Goal: Participate in discussion: Engage in conversation with other users on a specific topic

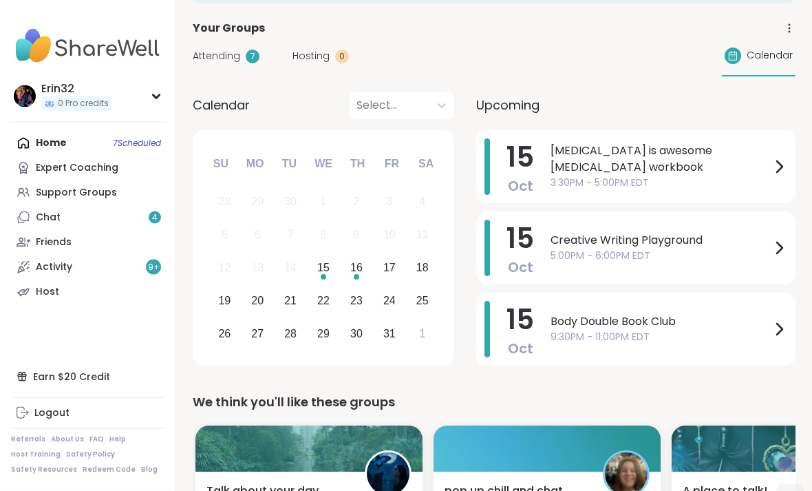
scroll to position [82, 0]
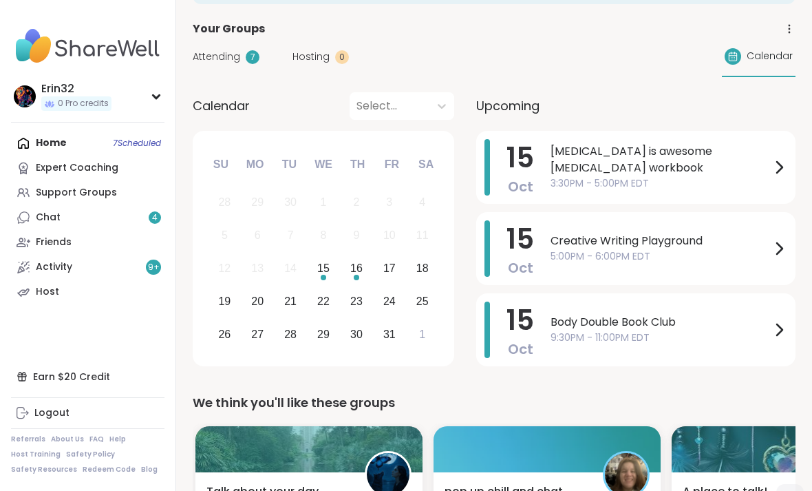
click at [758, 332] on span "9:30PM - 11:00PM EDT" at bounding box center [660, 337] width 220 height 14
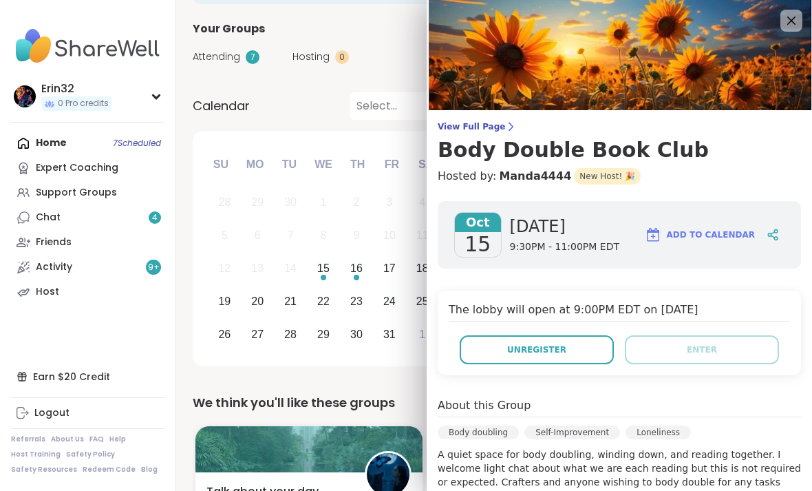
click at [579, 348] on button "Unregister" at bounding box center [537, 349] width 154 height 29
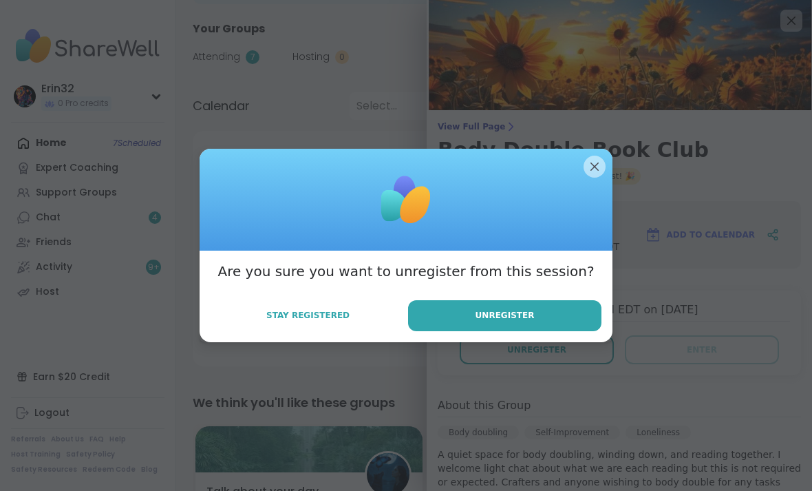
click at [561, 331] on button "Unregister" at bounding box center [504, 315] width 193 height 31
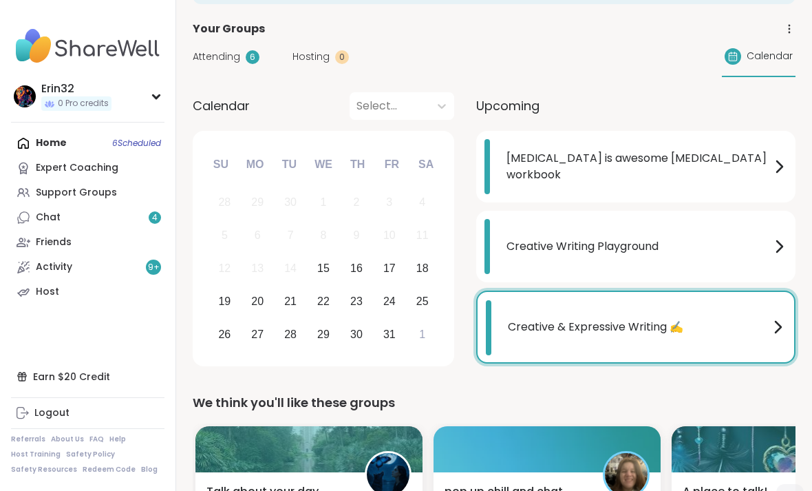
click at [690, 239] on span "Creative Writing Playground" at bounding box center [638, 246] width 264 height 17
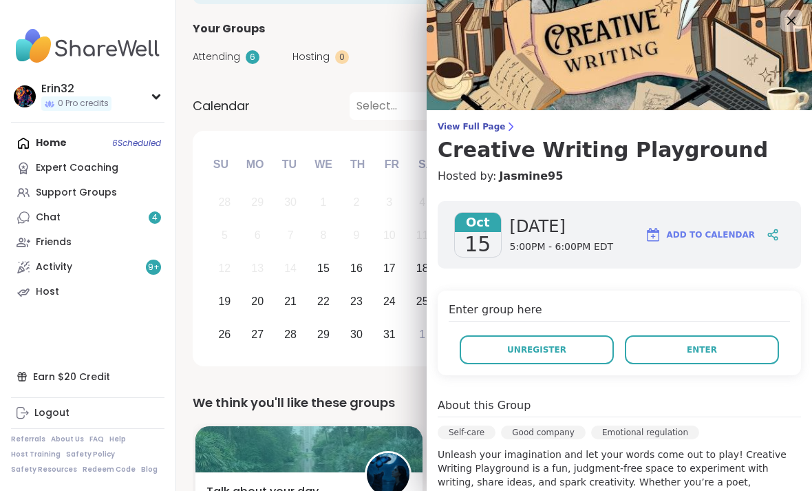
click at [703, 348] on span "Enter" at bounding box center [702, 349] width 30 height 12
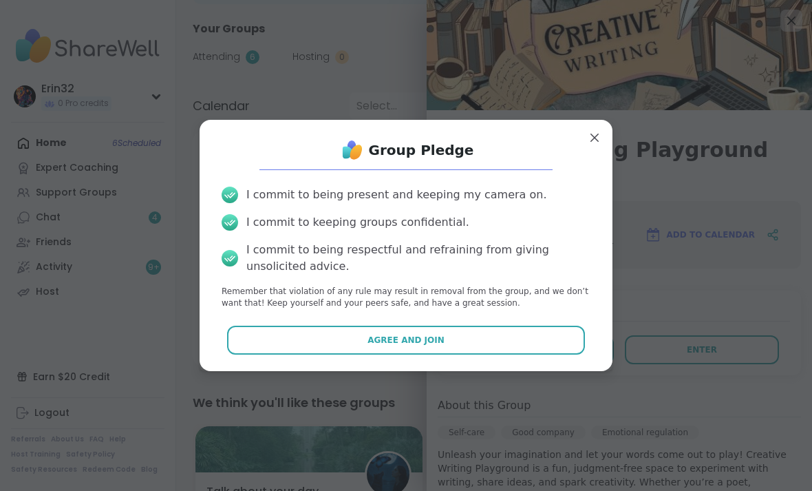
click at [566, 354] on button "Agree and Join" at bounding box center [406, 339] width 359 height 29
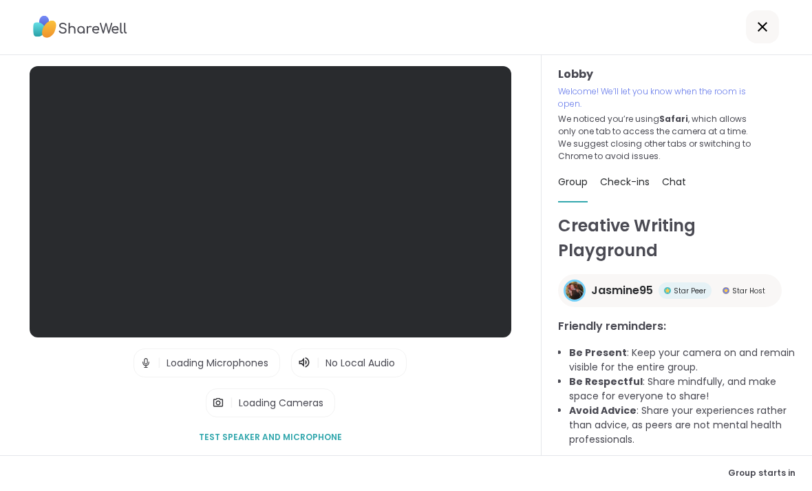
scroll to position [44, 0]
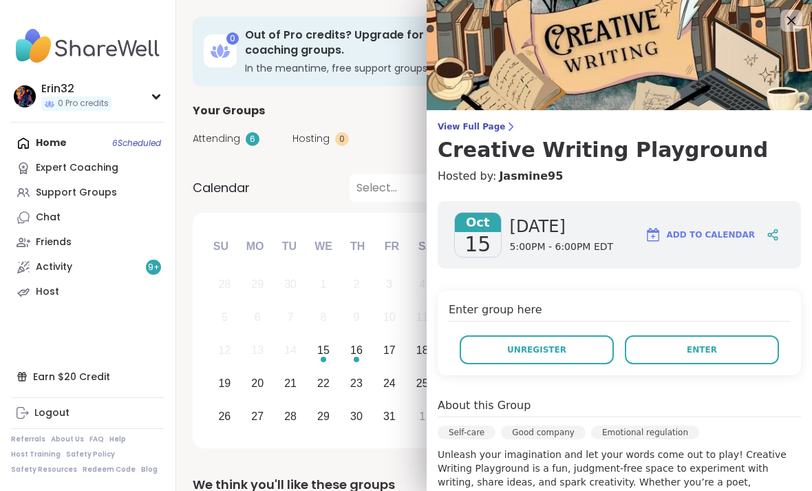
click at [718, 347] on button "Enter" at bounding box center [702, 349] width 154 height 29
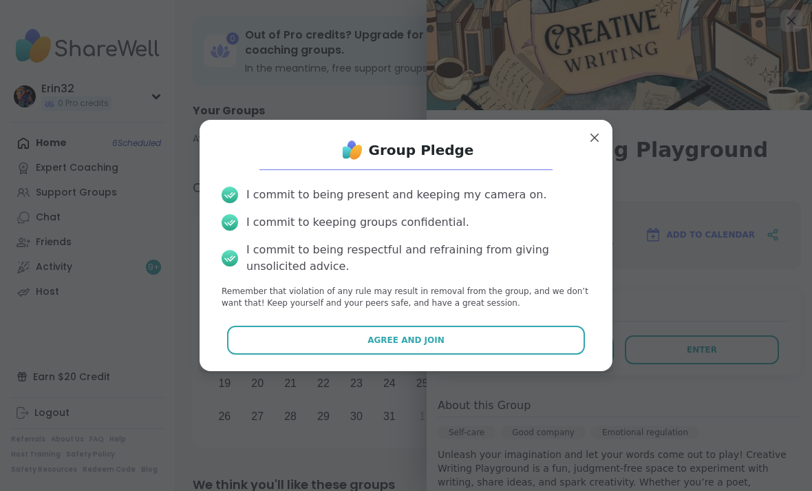
click at [568, 345] on button "Agree and Join" at bounding box center [406, 339] width 359 height 29
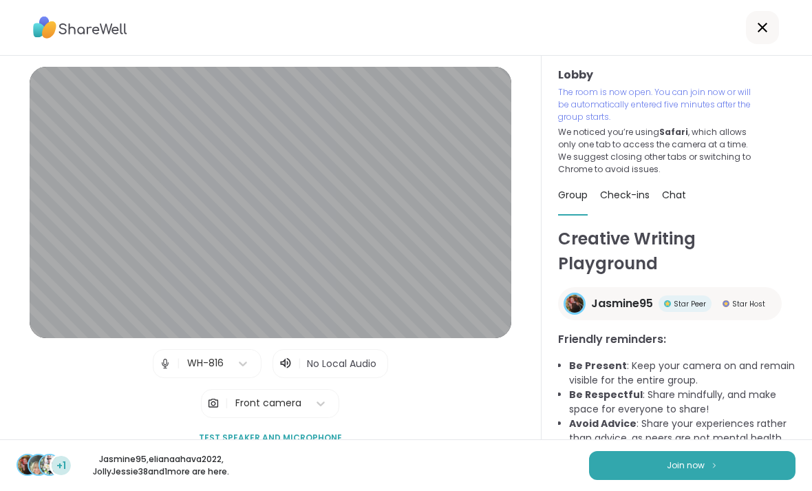
click at [740, 467] on button "Join now" at bounding box center [692, 465] width 206 height 29
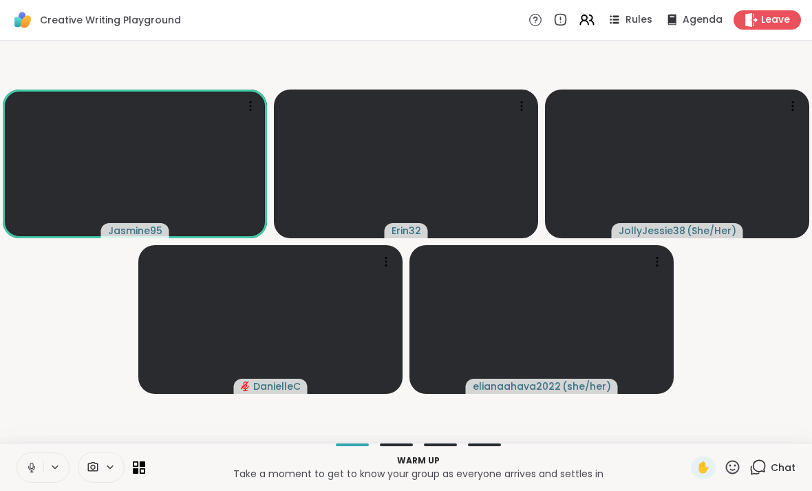
click at [28, 471] on icon at bounding box center [31, 467] width 12 height 12
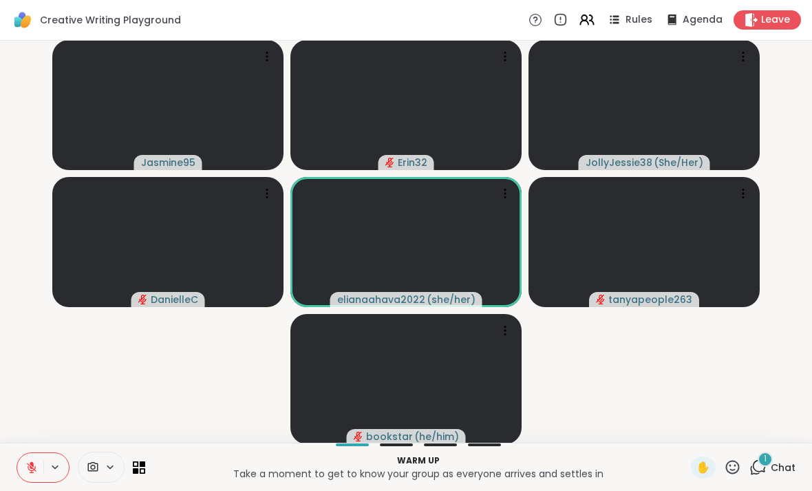
click at [22, 462] on button at bounding box center [30, 467] width 26 height 29
click at [770, 463] on div "1" at bounding box center [765, 458] width 15 height 15
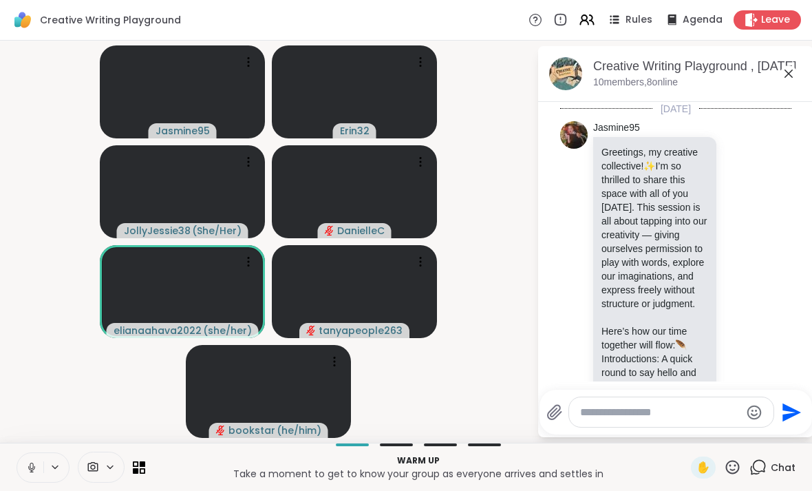
scroll to position [870, 0]
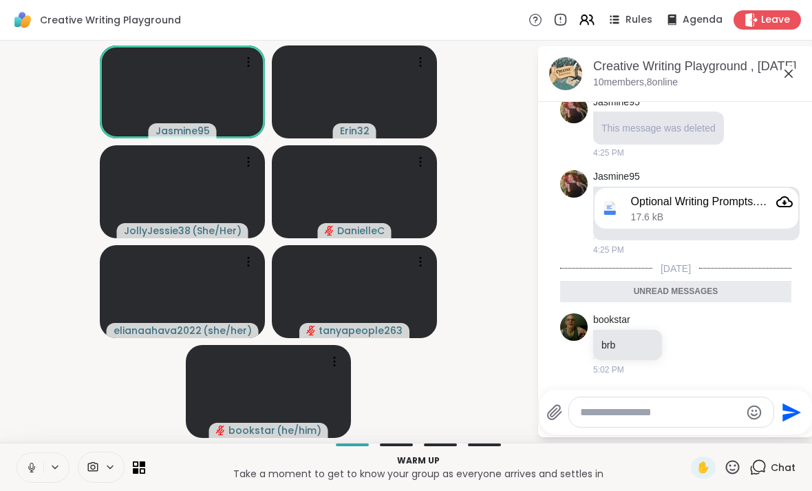
click at [784, 202] on icon "Attachment" at bounding box center [784, 201] width 17 height 11
